Goal: Task Accomplishment & Management: Manage account settings

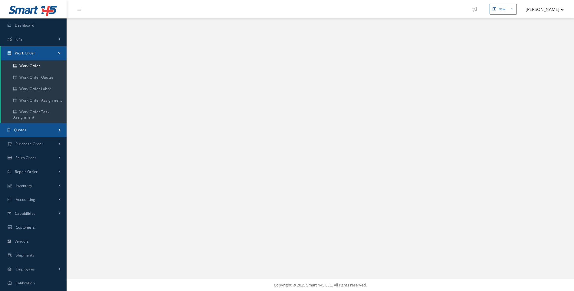
select select "25"
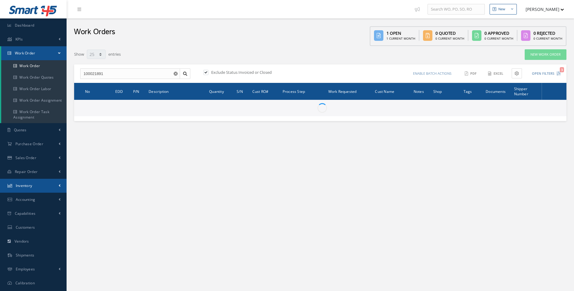
click at [25, 186] on span "Inventory" at bounding box center [24, 185] width 17 height 5
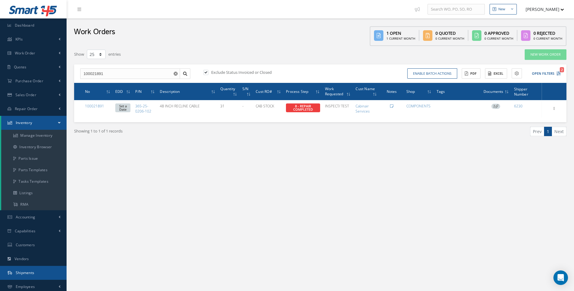
click at [29, 271] on span "Shipments" at bounding box center [25, 272] width 19 height 5
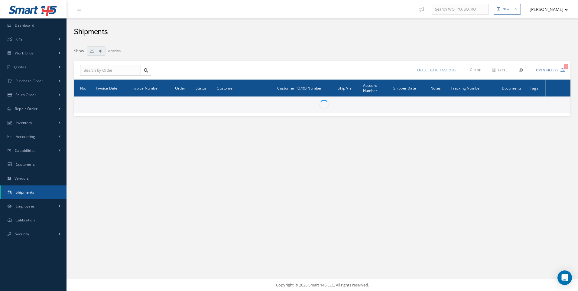
select select "25"
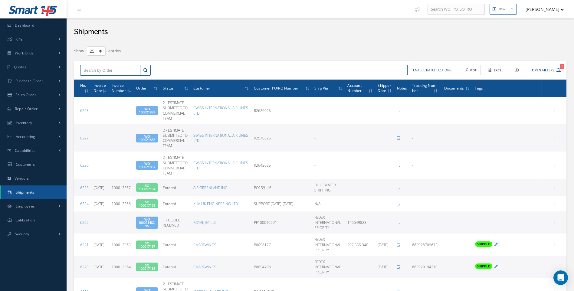
click at [97, 70] on input "text" at bounding box center [110, 70] width 60 height 11
click at [89, 70] on input "10021834" at bounding box center [110, 70] width 60 height 11
type input "100021834"
click at [94, 81] on span "100021834" at bounding box center [92, 81] width 18 height 4
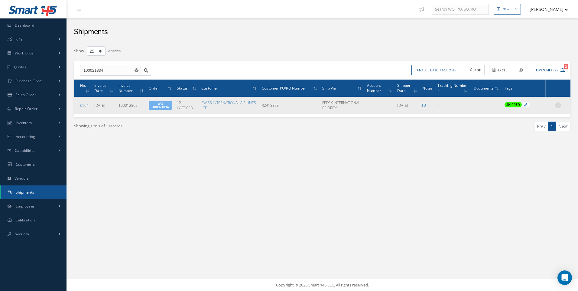
click at [560, 107] on icon at bounding box center [558, 104] width 6 height 5
click at [523, 112] on link "Edit" at bounding box center [530, 109] width 48 height 8
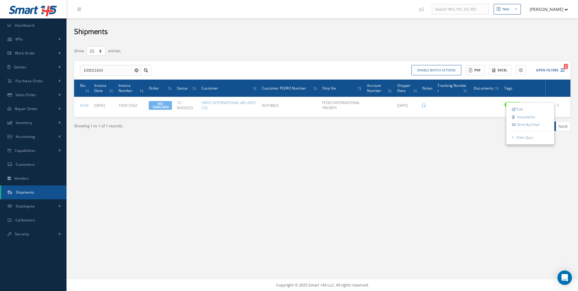
type input "[DATE]"
type input "100012562"
type input "[DATE]"
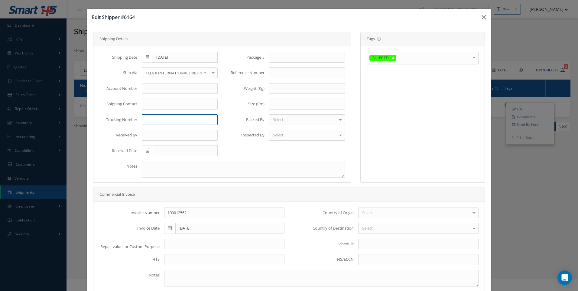
click at [150, 116] on input "text" at bounding box center [180, 119] width 76 height 11
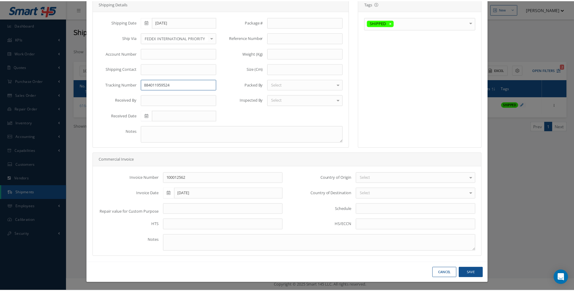
scroll to position [36, 0]
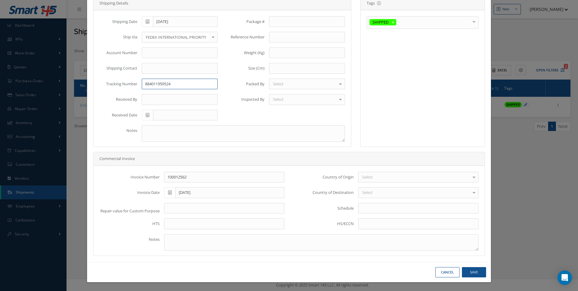
type input "884011959524"
click at [476, 273] on button "Save" at bounding box center [474, 272] width 24 height 11
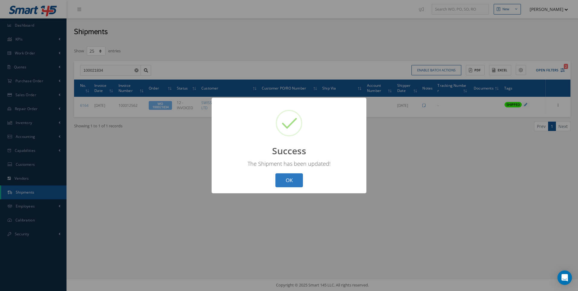
click at [285, 177] on button "OK" at bounding box center [289, 180] width 28 height 14
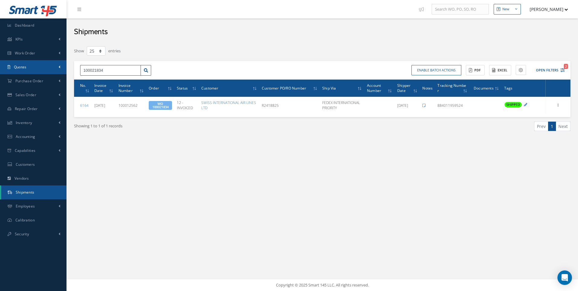
drag, startPoint x: 104, startPoint y: 69, endPoint x: 60, endPoint y: 74, distance: 44.1
click at [60, 74] on div "Smart 145 Dashboard KPIs Work Order Work Order Work Order Work Order Quotes Wor…" at bounding box center [289, 145] width 578 height 291
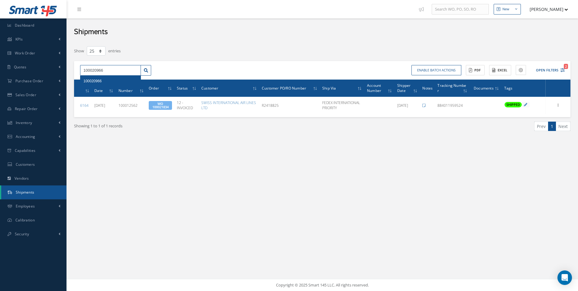
type input "100020966"
click at [97, 76] on div "100020966" at bounding box center [110, 81] width 60 height 11
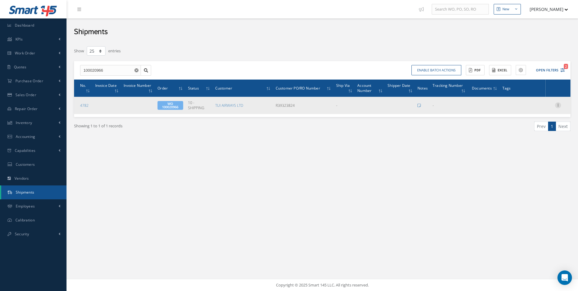
click at [558, 106] on icon at bounding box center [558, 104] width 6 height 5
click at [525, 109] on link "Edit" at bounding box center [530, 109] width 48 height 8
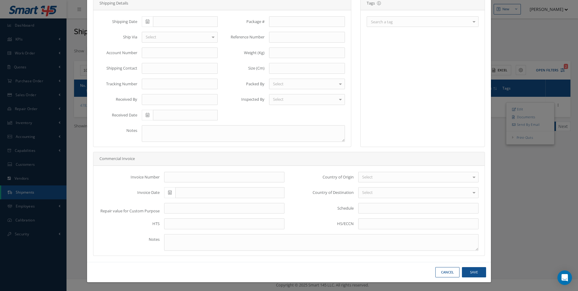
click at [410, 25] on div "Search a tag" at bounding box center [423, 21] width 112 height 11
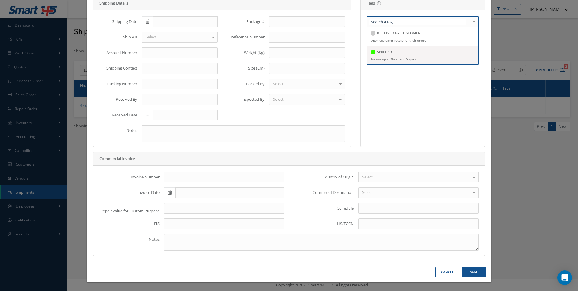
drag, startPoint x: 390, startPoint y: 53, endPoint x: 171, endPoint y: 47, distance: 218.7
click at [389, 53] on div "SHIPPED" at bounding box center [423, 52] width 104 height 8
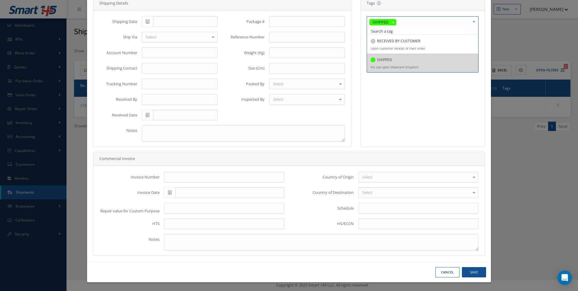
click at [146, 21] on icon at bounding box center [148, 21] width 4 height 4
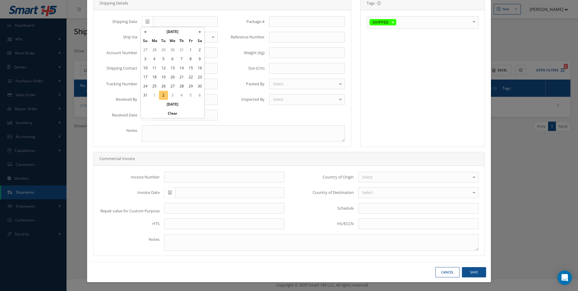
drag, startPoint x: 165, startPoint y: 94, endPoint x: 142, endPoint y: 79, distance: 27.2
click at [165, 94] on td "2" at bounding box center [163, 95] width 9 height 9
click at [197, 21] on input "[DATE]" at bounding box center [185, 21] width 65 height 11
click at [170, 50] on td "3" at bounding box center [172, 49] width 9 height 9
type input "09/03/2025"
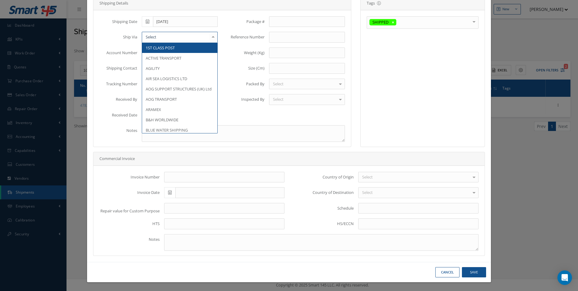
click at [158, 37] on div at bounding box center [180, 37] width 76 height 11
type input "GBA"
click at [157, 46] on span "GBA SKYWAY" at bounding box center [157, 47] width 23 height 5
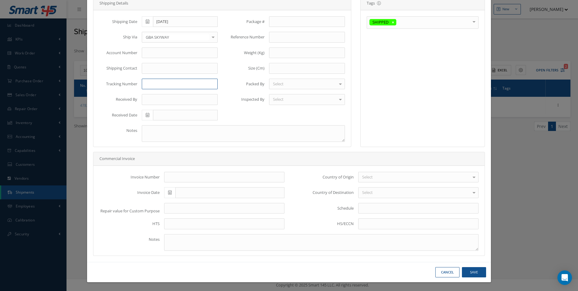
click at [145, 84] on input "text" at bounding box center [180, 84] width 76 height 11
type input "00588362D"
click at [475, 270] on button "Save" at bounding box center [474, 272] width 24 height 11
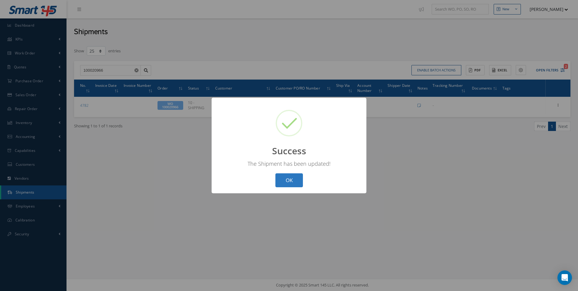
click at [293, 184] on button "OK" at bounding box center [289, 180] width 28 height 14
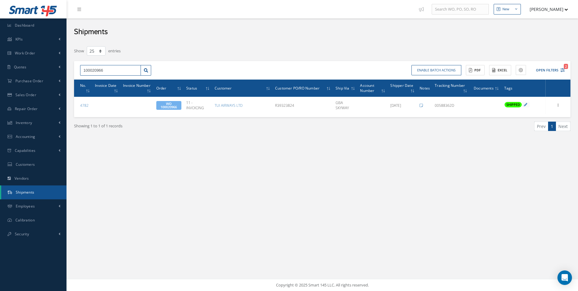
click at [105, 71] on input "100020966" at bounding box center [110, 70] width 61 height 11
type input "100020965"
click at [96, 81] on span "100020965" at bounding box center [92, 81] width 18 height 4
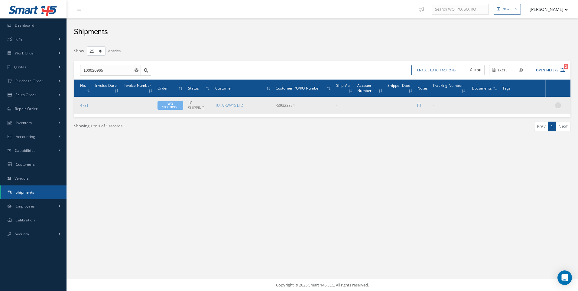
click at [560, 105] on icon at bounding box center [558, 104] width 6 height 5
click at [519, 108] on link "Edit" at bounding box center [530, 109] width 48 height 8
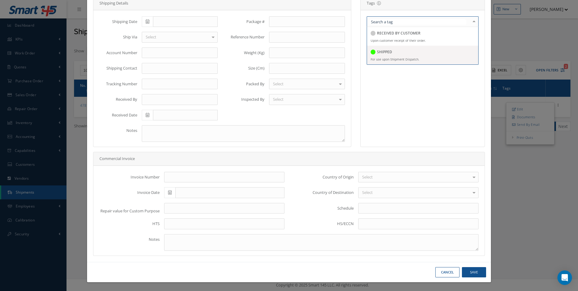
drag, startPoint x: 380, startPoint y: 55, endPoint x: 153, endPoint y: 21, distance: 229.6
click at [379, 56] on div "SHIPPED" at bounding box center [381, 52] width 21 height 8
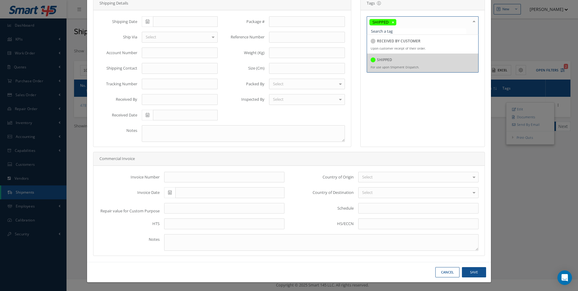
click at [147, 22] on icon at bounding box center [148, 21] width 4 height 4
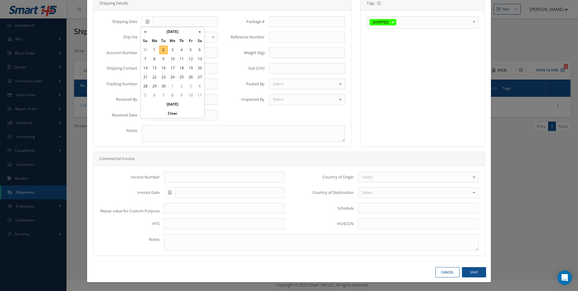
click at [166, 48] on td "2" at bounding box center [163, 49] width 9 height 9
type input "[DATE]"
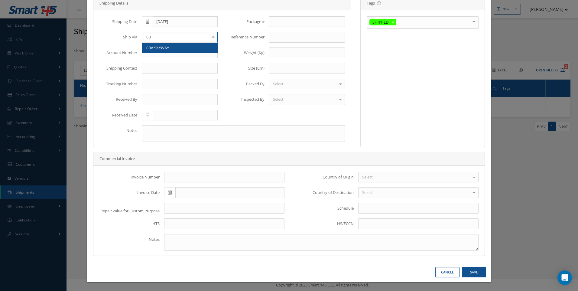
type input "GBA"
click at [160, 43] on span "GBA SKYWAY" at bounding box center [179, 48] width 75 height 10
click at [153, 84] on input "text" at bounding box center [180, 84] width 76 height 11
type input "00588362D"
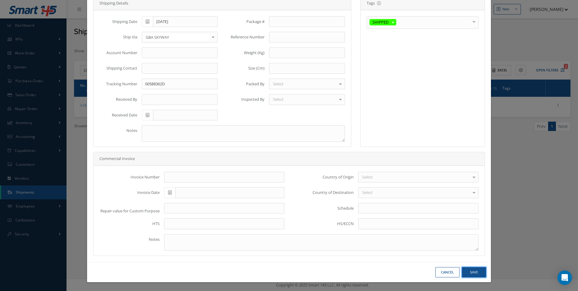
click at [469, 275] on button "Save" at bounding box center [474, 272] width 24 height 11
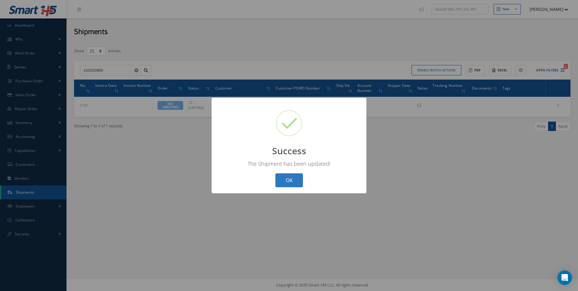
click at [300, 186] on button "OK" at bounding box center [289, 180] width 28 height 14
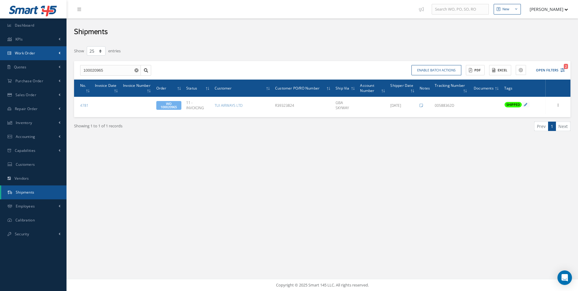
click at [33, 54] on span "Work Order" at bounding box center [25, 52] width 21 height 5
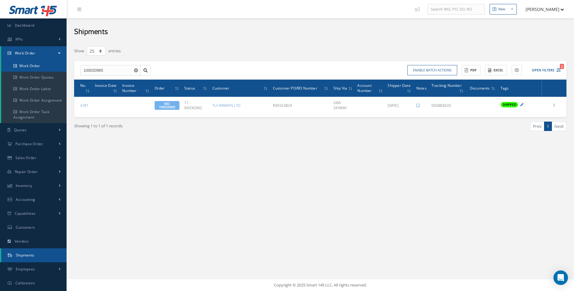
click at [33, 64] on link "Work Order" at bounding box center [33, 65] width 65 height 11
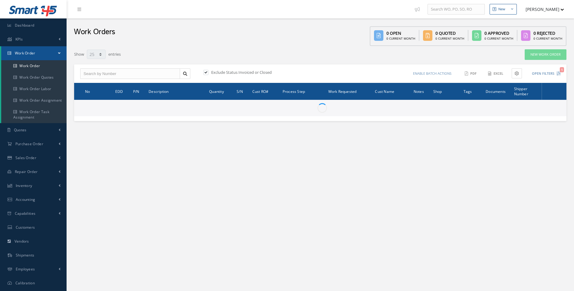
select select "25"
click at [103, 75] on input "text" at bounding box center [130, 73] width 100 height 11
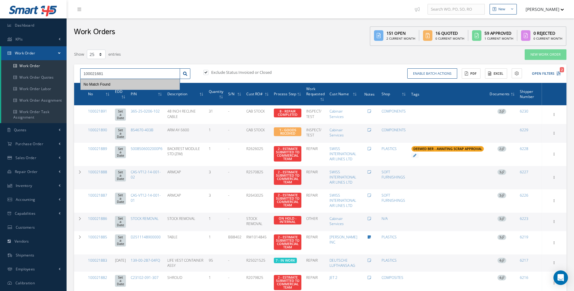
type input "100021681"
click at [208, 73] on label at bounding box center [209, 72] width 2 height 5
click at [204, 73] on input "checkbox" at bounding box center [205, 73] width 4 height 4
checkbox input "false"
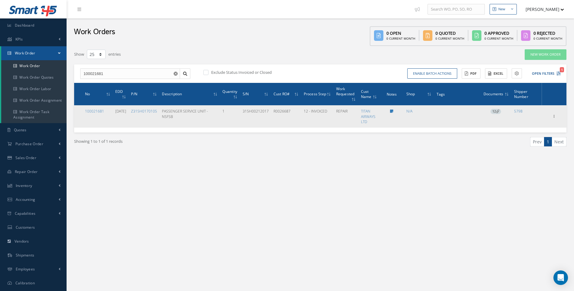
click at [500, 111] on span "12" at bounding box center [495, 111] width 11 height 5
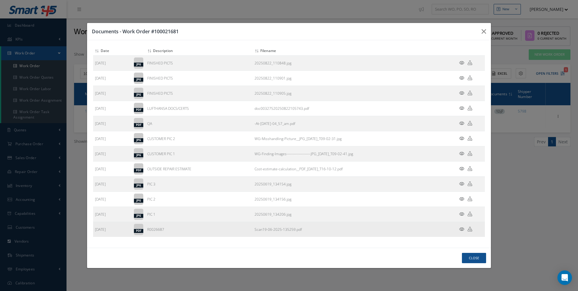
click at [462, 229] on icon at bounding box center [461, 229] width 5 height 5
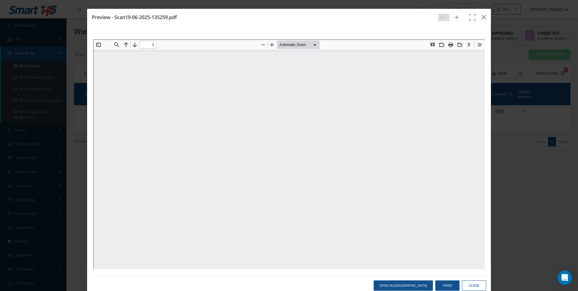
type input "0"
type input "1"
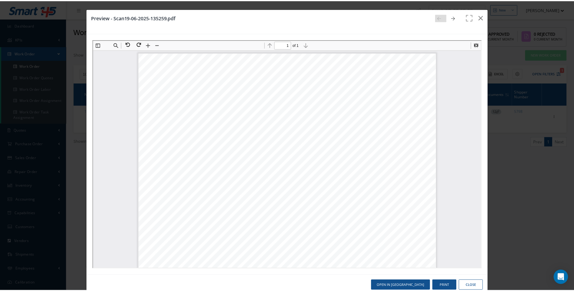
scroll to position [3, 0]
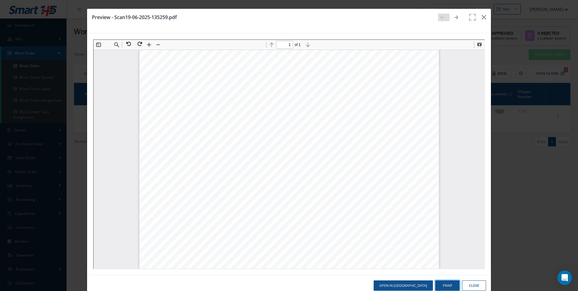
click at [447, 285] on button "Print" at bounding box center [447, 285] width 24 height 11
click at [472, 287] on button "Close" at bounding box center [474, 285] width 24 height 11
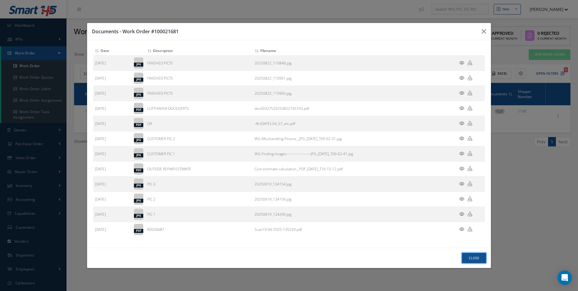
click at [474, 258] on button "Close" at bounding box center [474, 258] width 24 height 11
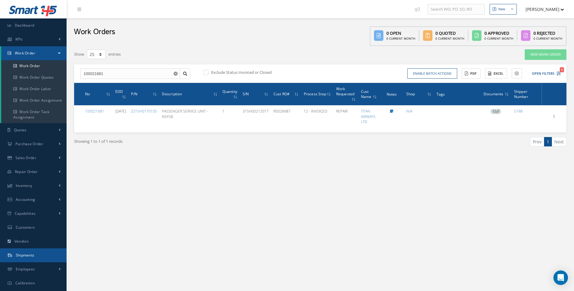
click at [28, 258] on link "Shipments" at bounding box center [33, 255] width 67 height 14
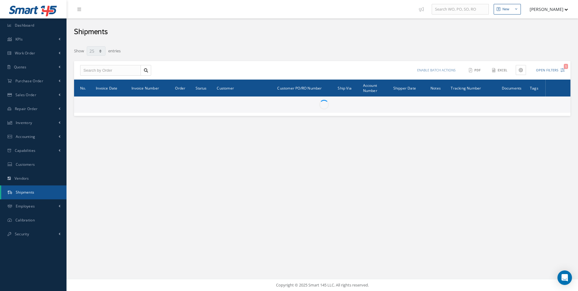
select select "25"
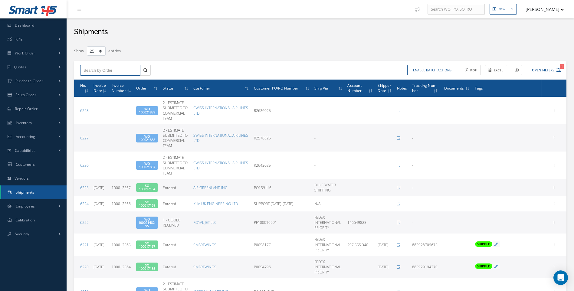
click at [95, 71] on input "text" at bounding box center [110, 70] width 60 height 11
type input "100021681"
click at [88, 79] on span "100021681" at bounding box center [92, 81] width 18 height 4
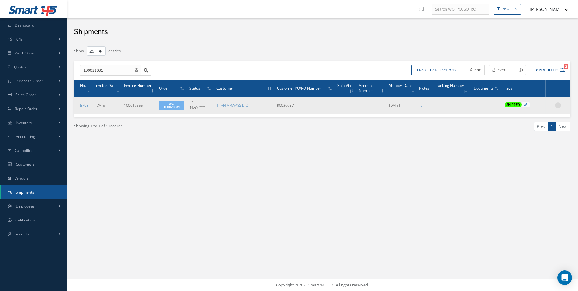
click at [558, 105] on icon at bounding box center [558, 104] width 6 height 5
click at [522, 108] on link "Edit" at bounding box center [530, 109] width 48 height 8
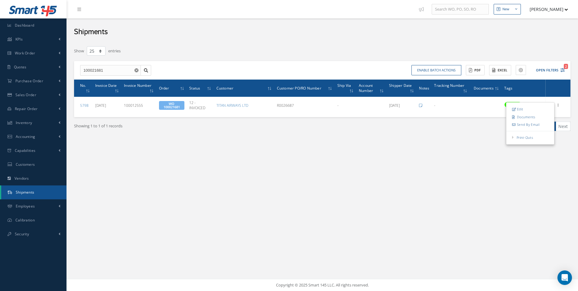
type input "[DATE]"
type input "100012555"
type input "[DATE]"
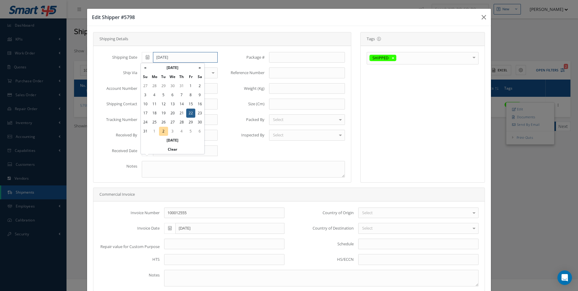
click at [181, 59] on input "[DATE]" at bounding box center [185, 57] width 65 height 11
click at [163, 131] on td "2" at bounding box center [163, 131] width 9 height 9
type input "[DATE]"
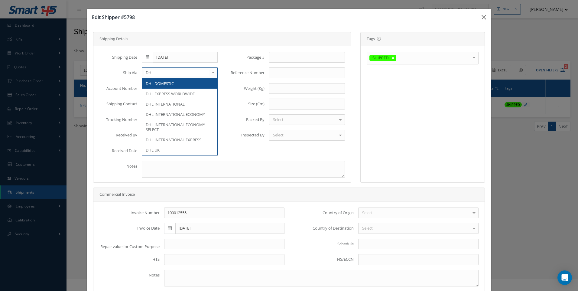
type input "DHL"
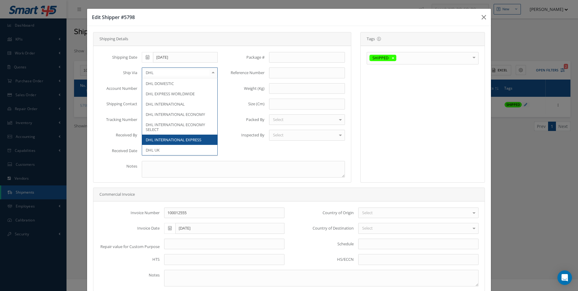
click at [162, 142] on span "DHL INTERNATIONAL EXPRESS" at bounding box center [174, 139] width 56 height 5
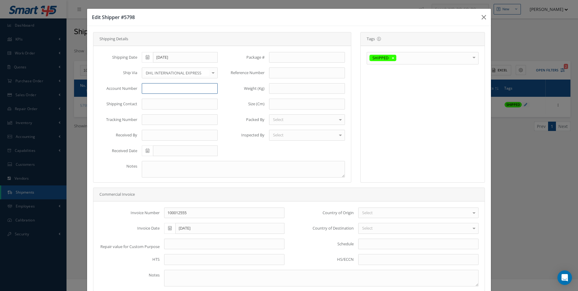
click at [147, 89] on input "text" at bounding box center [180, 88] width 76 height 11
type input "185424619"
click at [149, 118] on input "text" at bounding box center [180, 119] width 76 height 11
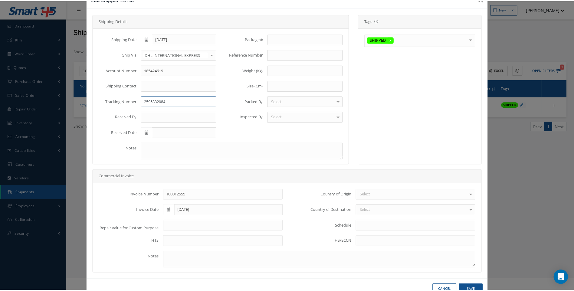
scroll to position [36, 0]
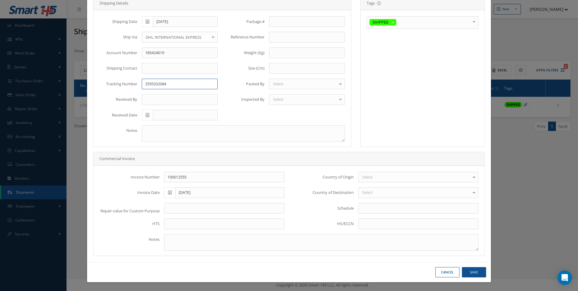
type input "2595332084"
click at [470, 271] on button "Save" at bounding box center [474, 272] width 24 height 11
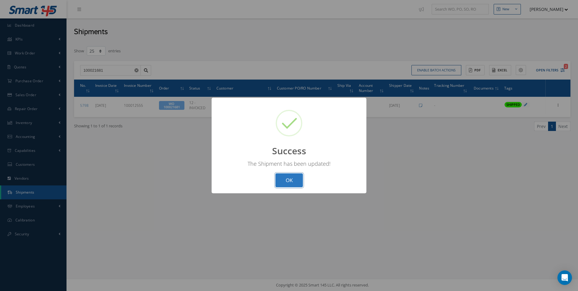
click at [290, 184] on button "OK" at bounding box center [289, 180] width 28 height 14
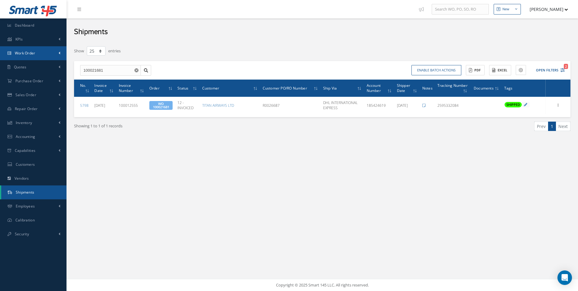
click at [30, 53] on span "Work Order" at bounding box center [25, 52] width 21 height 5
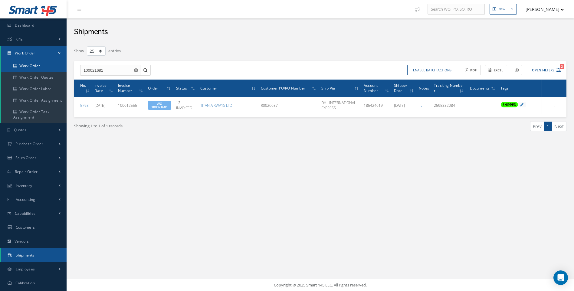
click at [28, 64] on link "Work Order" at bounding box center [33, 65] width 65 height 11
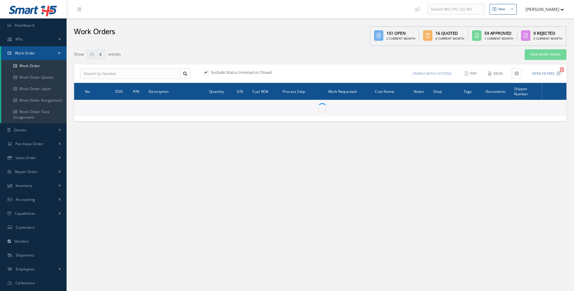
select select "25"
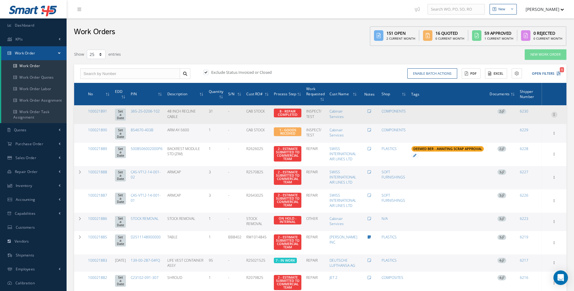
click at [554, 113] on icon at bounding box center [554, 114] width 6 height 5
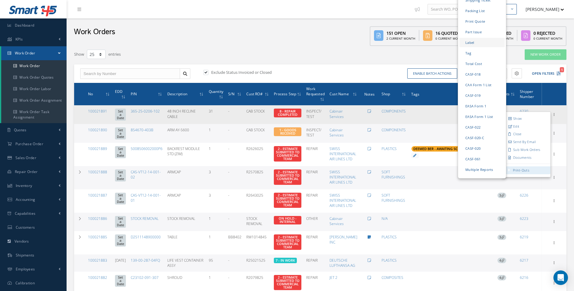
click at [468, 38] on link "Label" at bounding box center [481, 42] width 45 height 9
